Goal: Task Accomplishment & Management: Complete application form

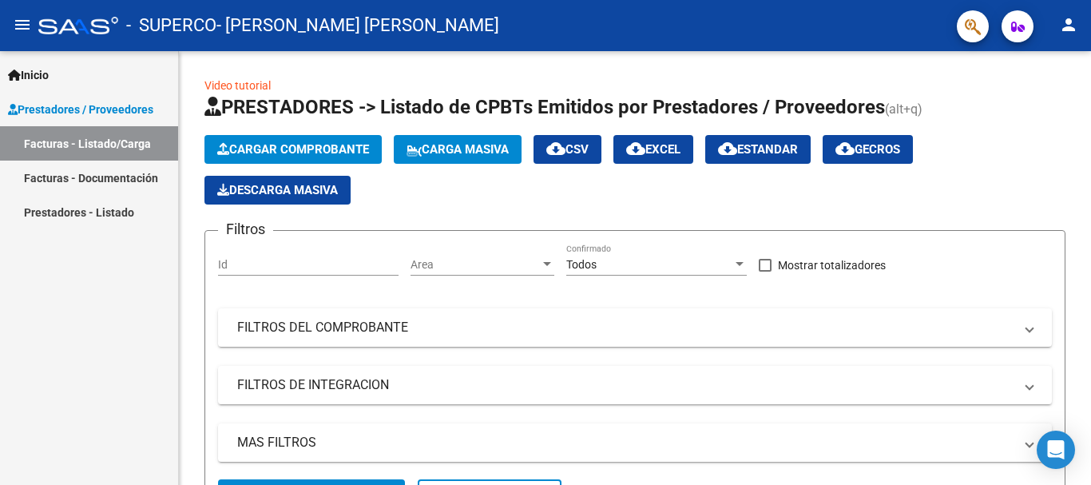
click at [1076, 26] on mat-icon "person" at bounding box center [1069, 24] width 19 height 19
click at [1010, 110] on mat-icon "exit_to_app" at bounding box center [1009, 104] width 19 height 19
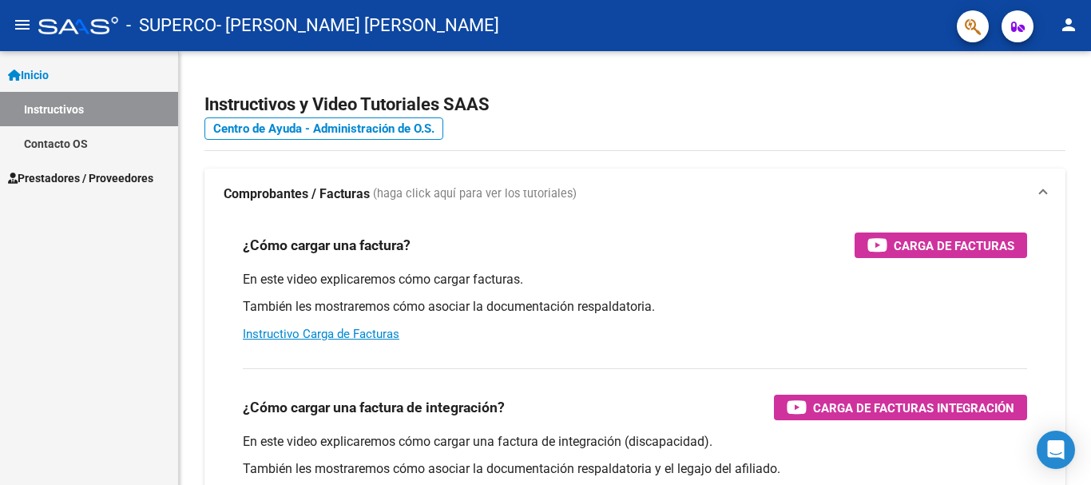
click at [66, 105] on link "Instructivos" at bounding box center [89, 109] width 178 height 34
click at [25, 29] on mat-icon "menu" at bounding box center [22, 24] width 19 height 19
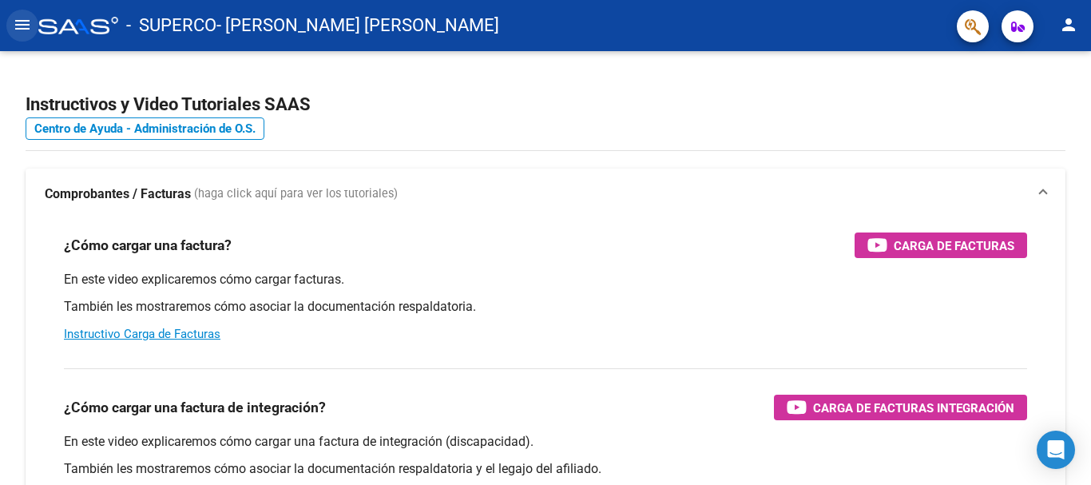
click at [25, 29] on mat-icon "menu" at bounding box center [22, 24] width 19 height 19
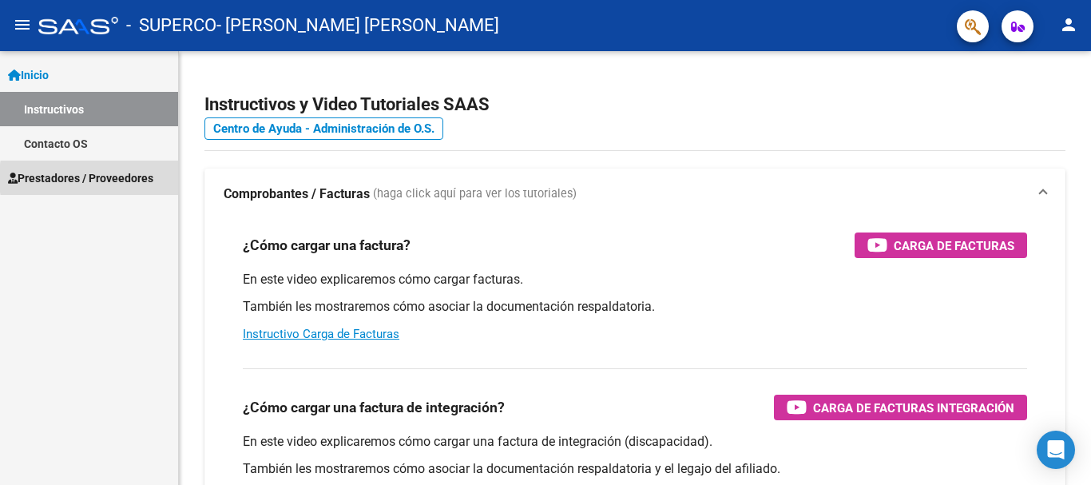
click at [131, 178] on span "Prestadores / Proveedores" at bounding box center [80, 178] width 145 height 18
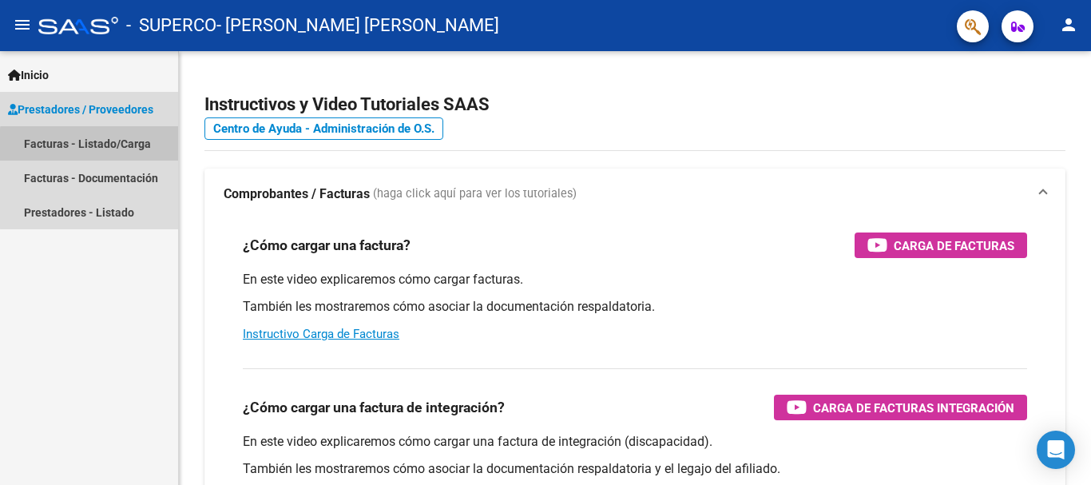
click at [130, 148] on link "Facturas - Listado/Carga" at bounding box center [89, 143] width 178 height 34
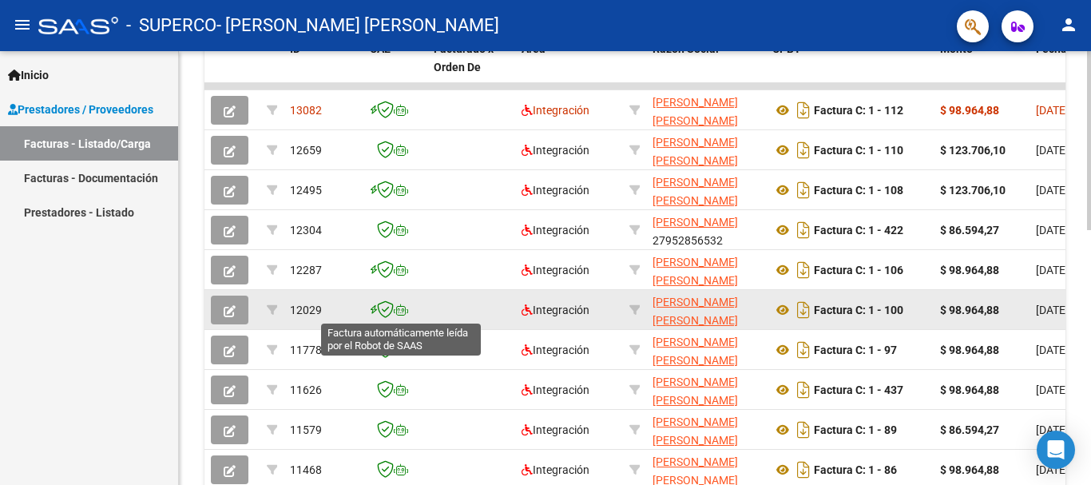
scroll to position [460, 0]
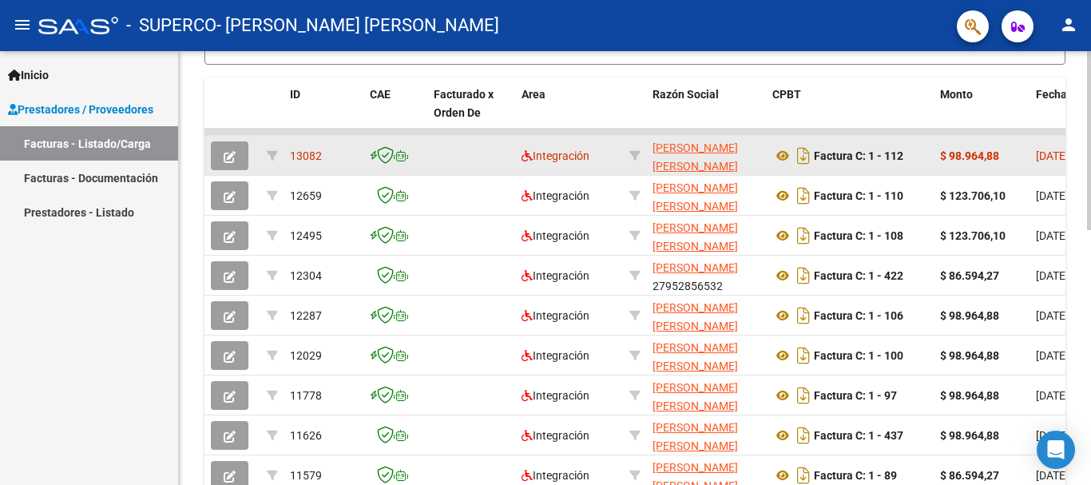
click at [224, 155] on icon "button" at bounding box center [230, 157] width 12 height 12
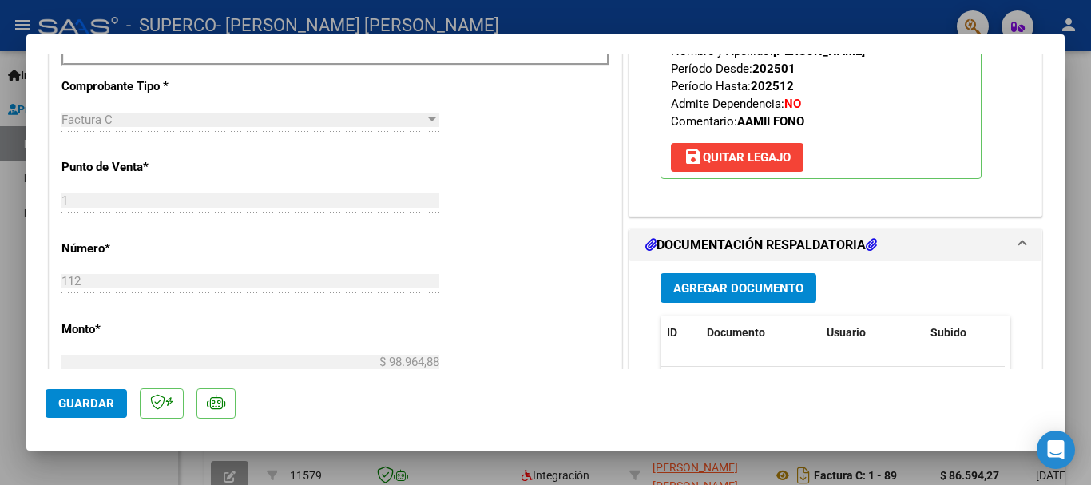
scroll to position [639, 0]
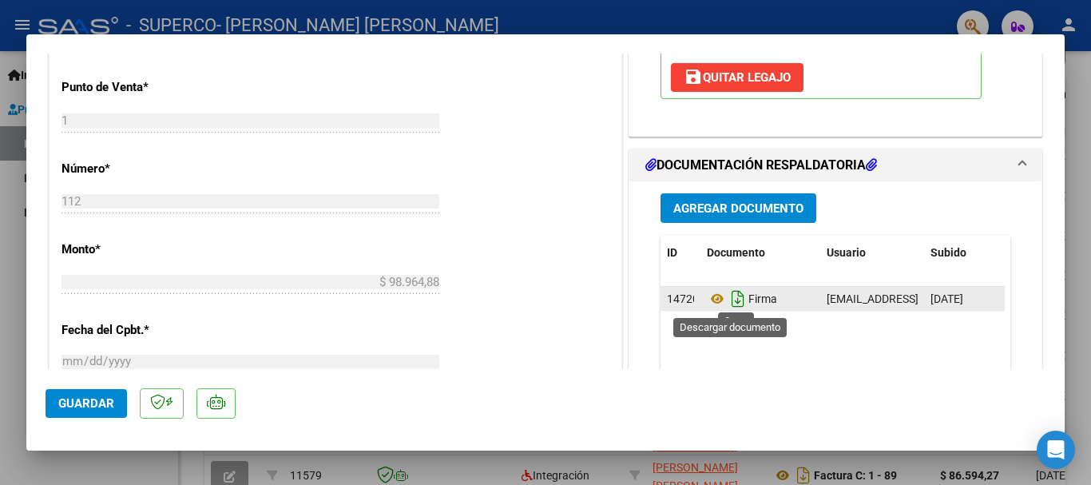
click at [728, 302] on icon "Descargar documento" at bounding box center [738, 299] width 21 height 26
click at [770, 219] on button "Agregar Documento" at bounding box center [739, 208] width 156 height 30
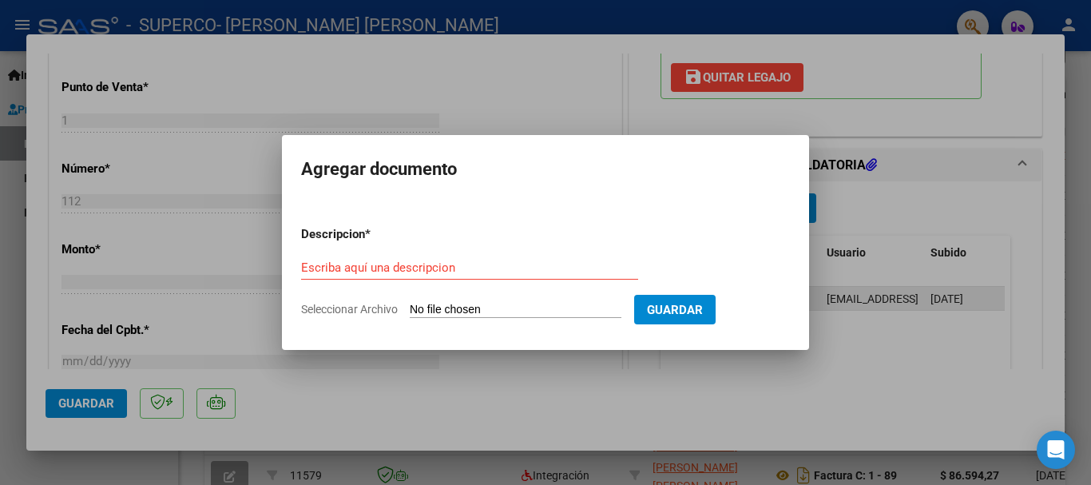
click at [587, 306] on input "Seleccionar Archivo" at bounding box center [516, 310] width 212 height 15
type input "C:\fakepath\ALVAREZ MATHIAS - FO septiembre 2025 (1).pdf"
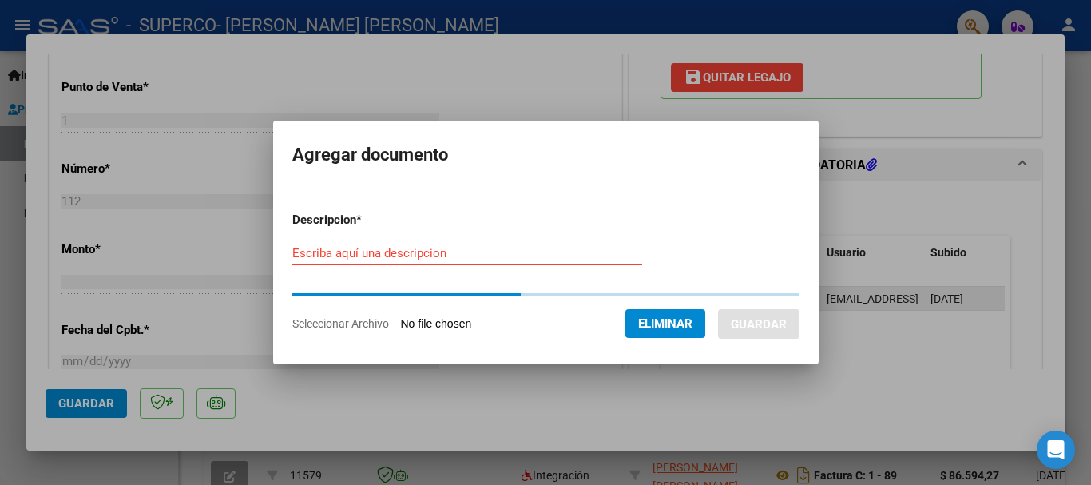
click at [515, 252] on input "Escriba aquí una descripcion" at bounding box center [467, 253] width 350 height 14
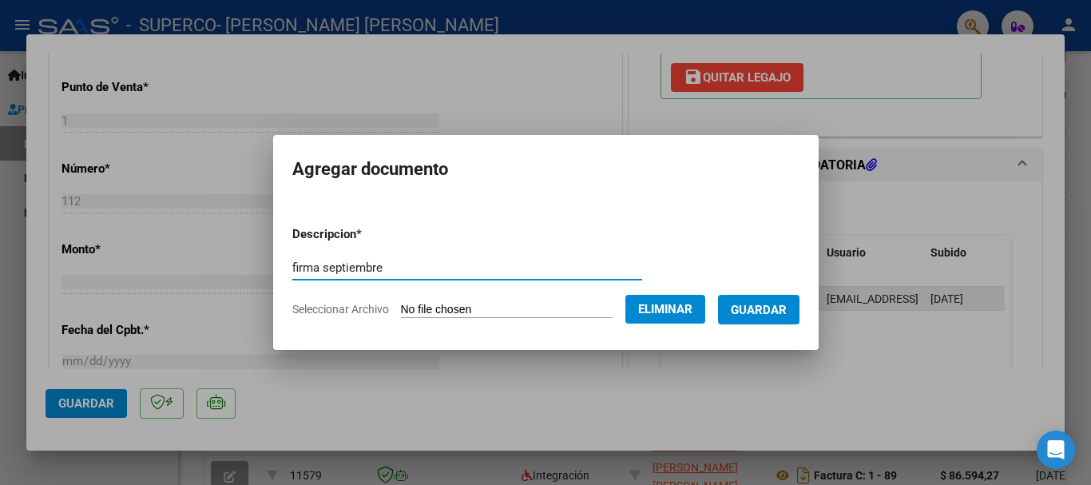
type input "firma septiembre"
click at [758, 308] on span "Guardar" at bounding box center [759, 310] width 56 height 14
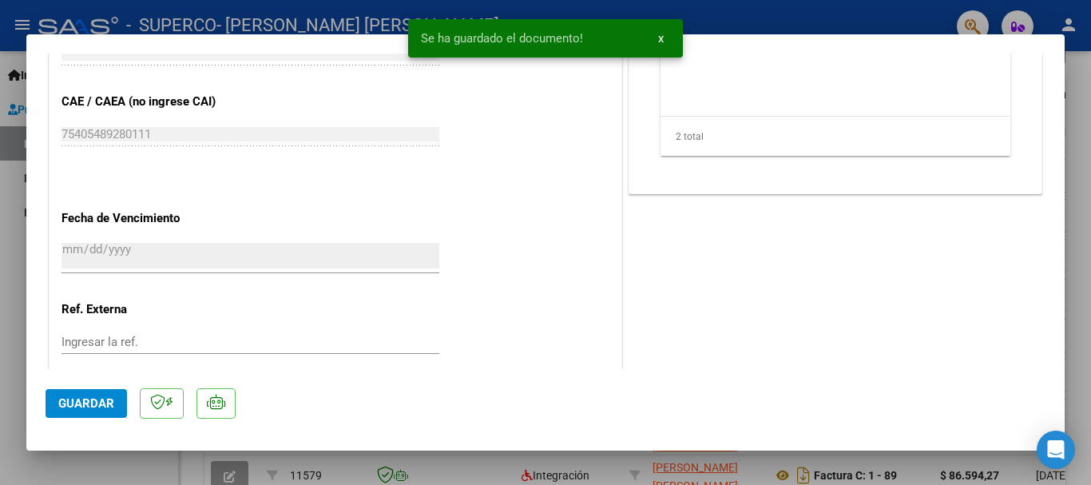
scroll to position [1056, 0]
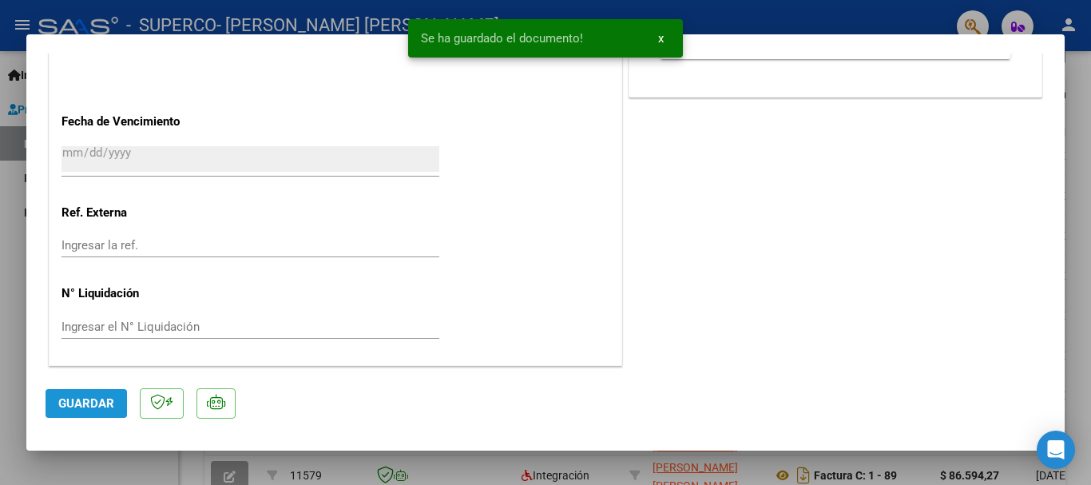
click at [113, 400] on button "Guardar" at bounding box center [87, 403] width 82 height 29
click at [913, 463] on div at bounding box center [545, 242] width 1091 height 485
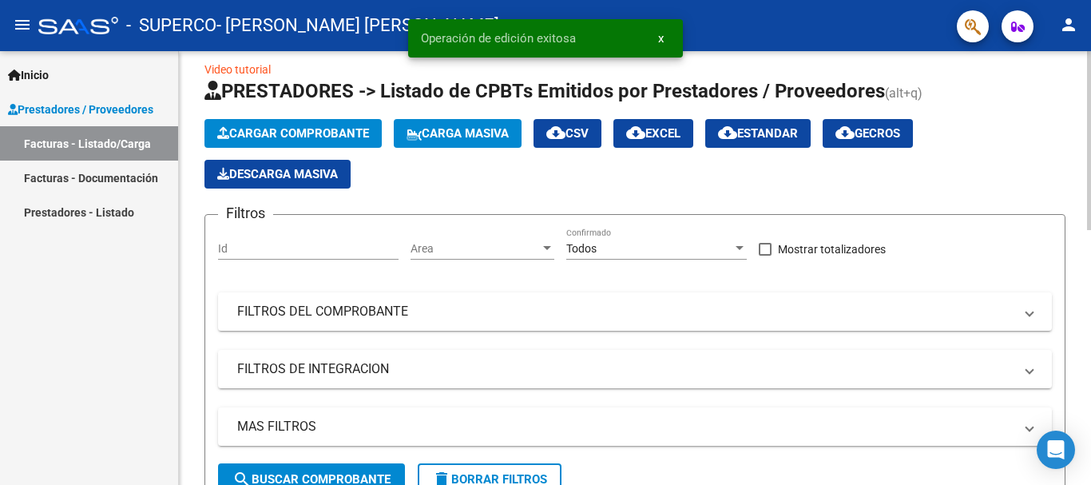
scroll to position [0, 0]
